Goal: Task Accomplishment & Management: Use online tool/utility

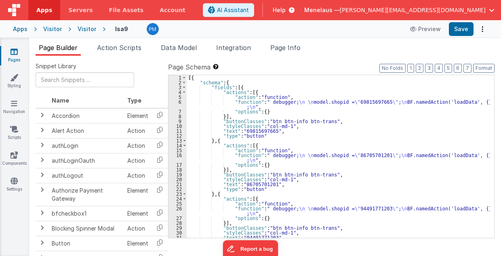
click at [95, 50] on ul "Page Builder Action Scripts Data Model Integration Page Info" at bounding box center [265, 49] width 472 height 13
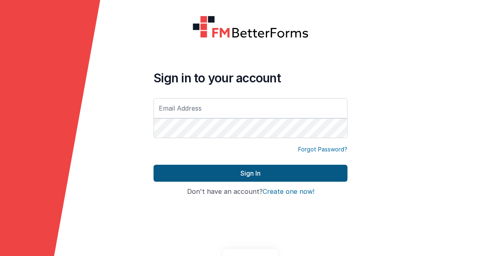
type input "[PERSON_NAME][EMAIL_ADDRESS][DOMAIN_NAME]"
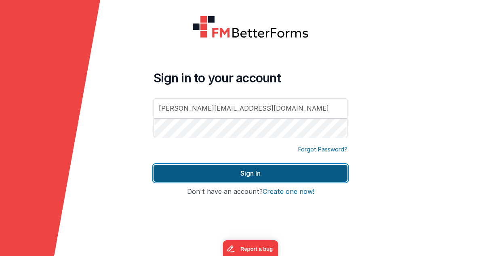
click at [248, 172] on button "Sign In" at bounding box center [250, 173] width 194 height 17
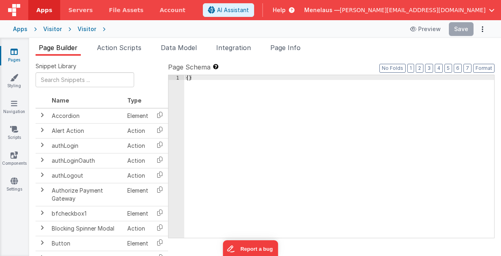
type input "FR_40066DC9-6A90-5545-BDE4-F776D8F9D612"
type textarea "2.98 Lsa8 ? - >2.87 Lsa9 - try Dom performance CSS classes 2.95 - fast kbshow A…"
type input "lookup"
checkbox input "true"
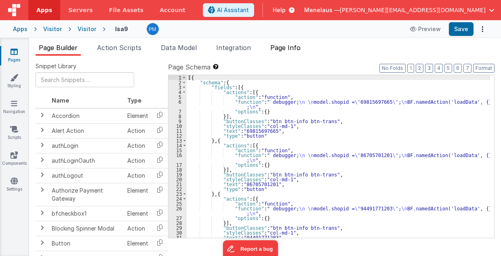
click at [288, 46] on span "Page Info" at bounding box center [285, 48] width 30 height 8
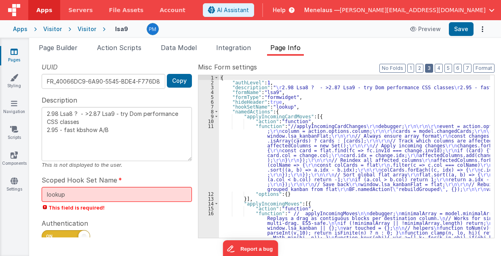
click at [431, 67] on button "3" at bounding box center [429, 68] width 8 height 9
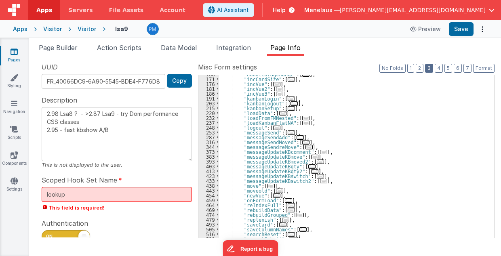
scroll to position [145, 0]
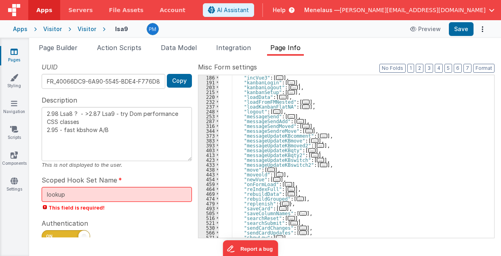
click at [267, 169] on span "..." at bounding box center [270, 170] width 7 height 4
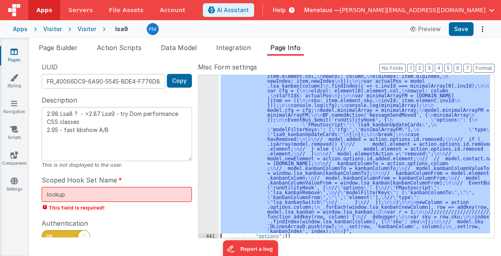
scroll to position [375, 0]
click at [209, 200] on div "440" at bounding box center [208, 90] width 21 height 286
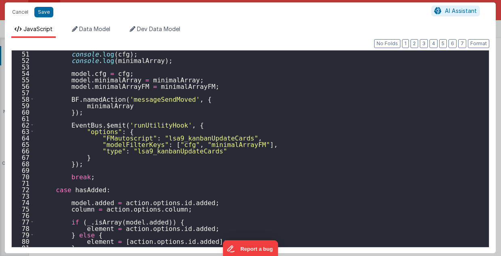
scroll to position [323, 0]
click at [198, 138] on div "console . log ( cfg ) ; console . log ( minimalArray ) ; model . cfg = cfg ; mo…" at bounding box center [260, 155] width 450 height 210
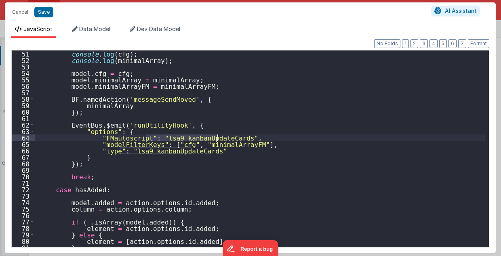
click at [334, 109] on div "console . log ( cfg ) ; console . log ( minimalArray ) ; model . cfg = cfg ; mo…" at bounding box center [260, 155] width 450 height 210
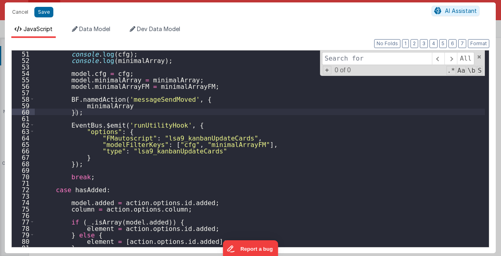
click at [350, 56] on input at bounding box center [377, 58] width 110 height 13
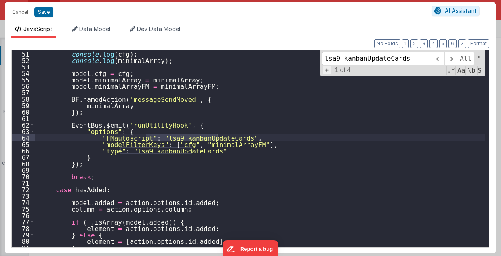
type input "lsa9_kanbanUpdateCards"
click at [330, 68] on span "+" at bounding box center [327, 70] width 9 height 8
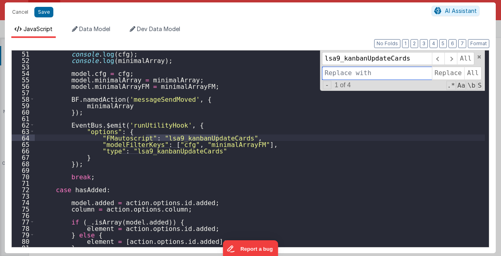
click at [361, 73] on input at bounding box center [377, 73] width 110 height 13
paste input "lsa9_kanbanUpdateCards"
click at [406, 70] on input "lsa9_kanbanUpdateCards" at bounding box center [377, 73] width 110 height 13
type input "lsa9_kanbanUpdateCardsPSOS"
click at [470, 71] on span "All" at bounding box center [472, 73] width 17 height 13
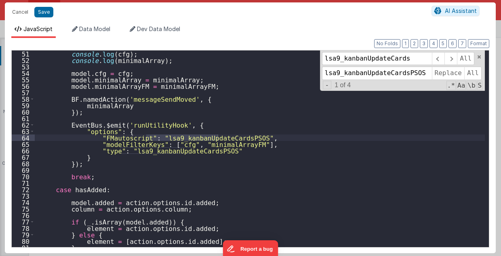
click at [339, 143] on div "console . log ( cfg ) ; console . log ( minimalArray ) ; model . cfg = cfg ; mo…" at bounding box center [260, 155] width 450 height 210
type textarea "2.98 Lsa8 ? - >2.87 Lsa9 - try Dom performance CSS classes 2.95 - fast kbshow A…"
